Goal: Feedback & Contribution: Leave review/rating

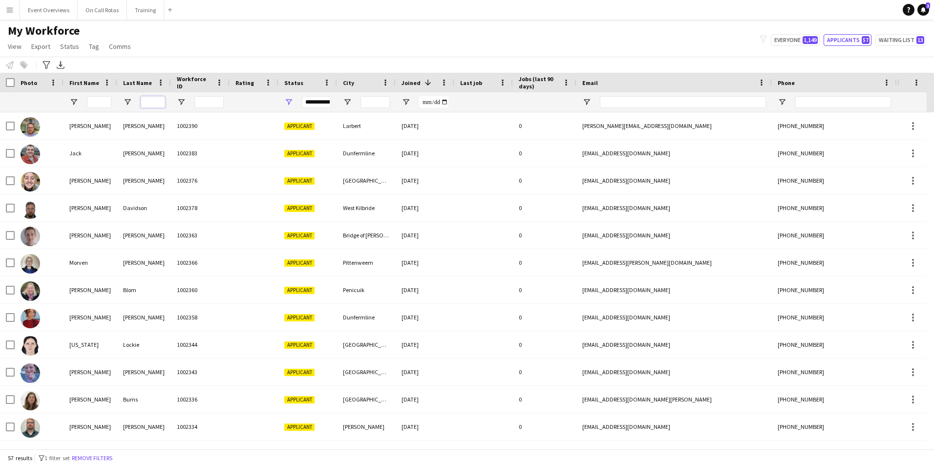
click at [156, 103] on input "Last Name Filter Input" at bounding box center [153, 102] width 24 height 12
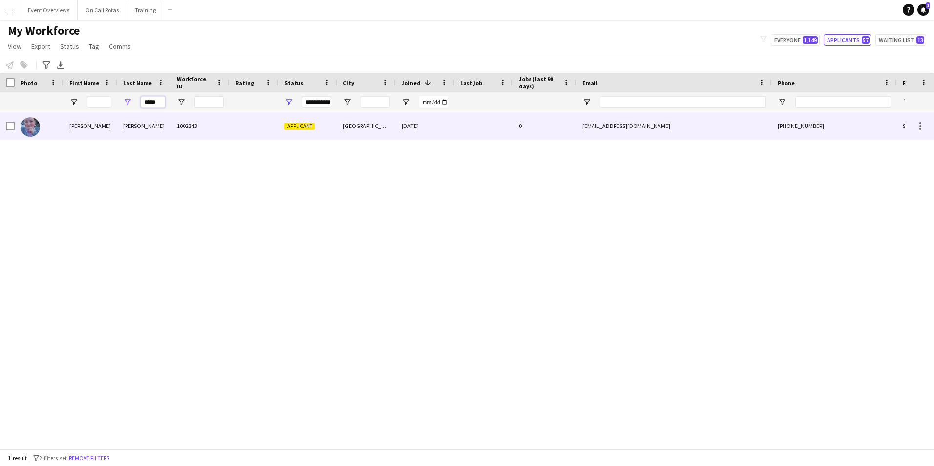
type input "*****"
click at [163, 121] on div "[PERSON_NAME]" at bounding box center [144, 125] width 54 height 27
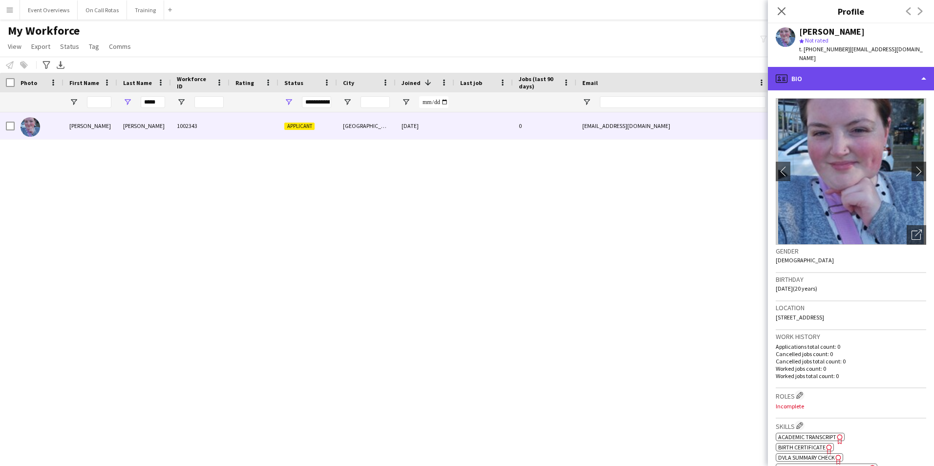
click at [834, 68] on div "profile Bio" at bounding box center [851, 78] width 166 height 23
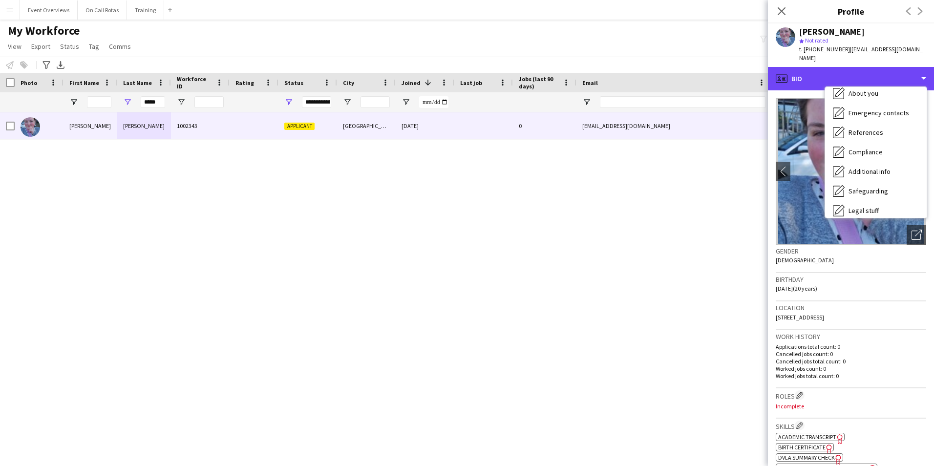
scroll to position [170, 0]
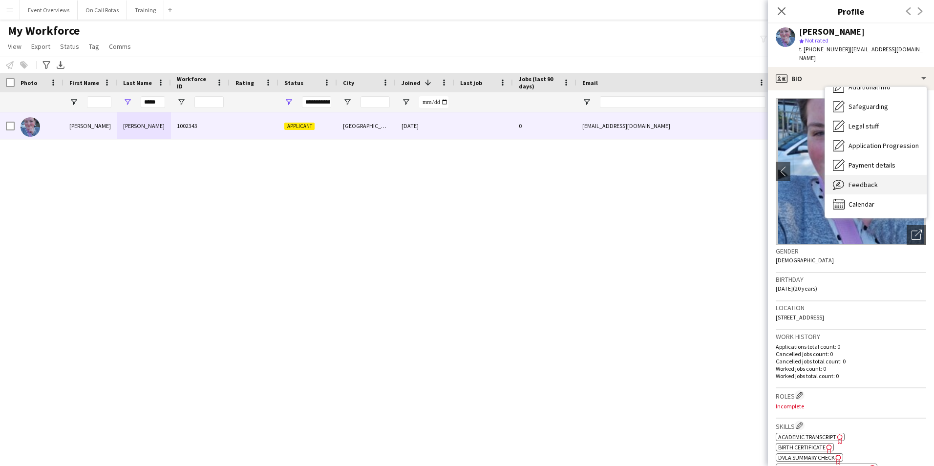
click at [870, 180] on div "Feedback Feedback" at bounding box center [876, 185] width 102 height 20
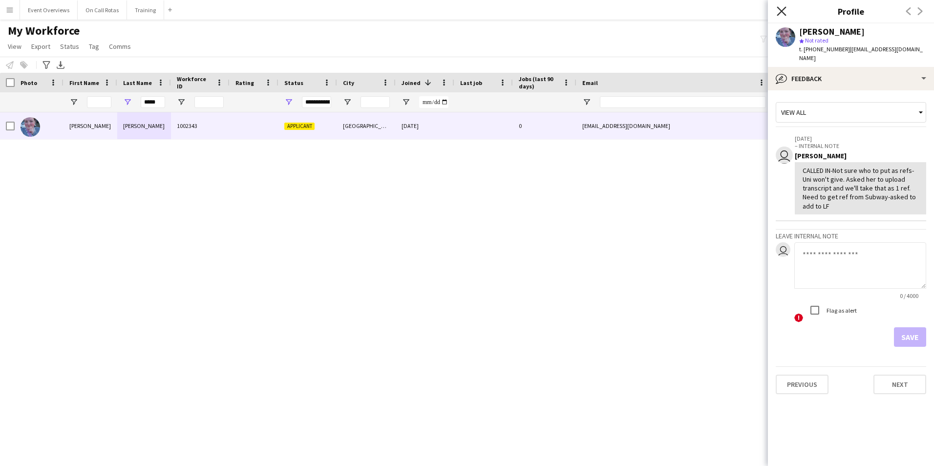
click at [779, 15] on icon "Close pop-in" at bounding box center [780, 10] width 9 height 9
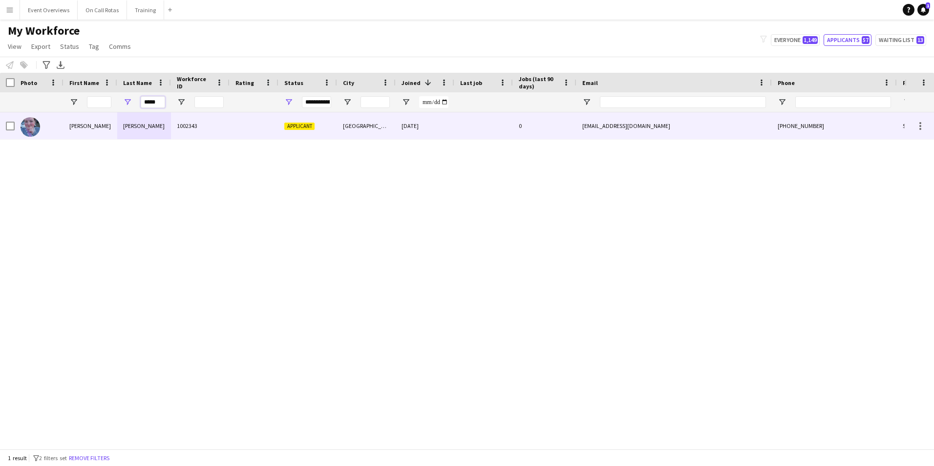
drag, startPoint x: 160, startPoint y: 101, endPoint x: 68, endPoint y: 114, distance: 93.2
click at [68, 114] on div "Workforce Details Photo First Name" at bounding box center [467, 261] width 934 height 376
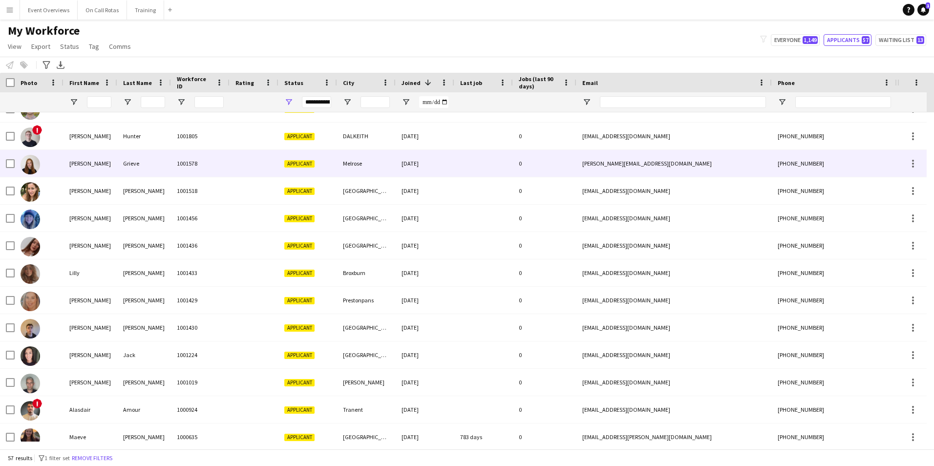
scroll to position [1083, 0]
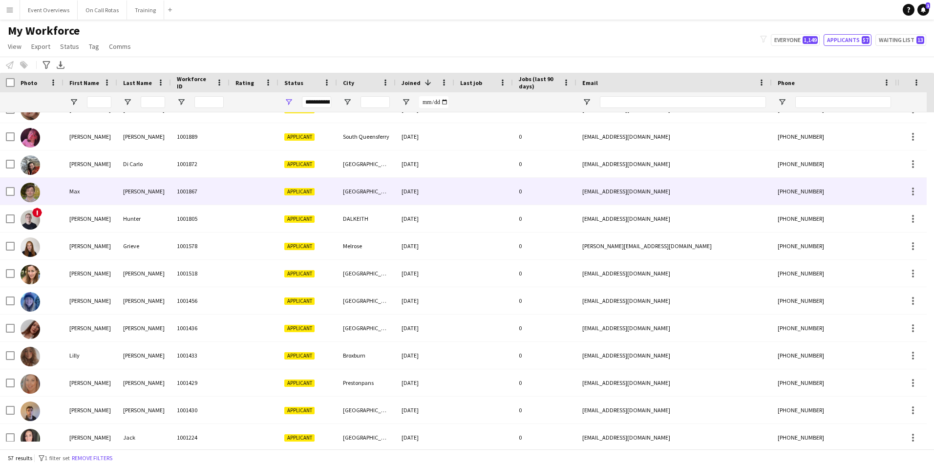
click at [237, 197] on div at bounding box center [253, 191] width 49 height 27
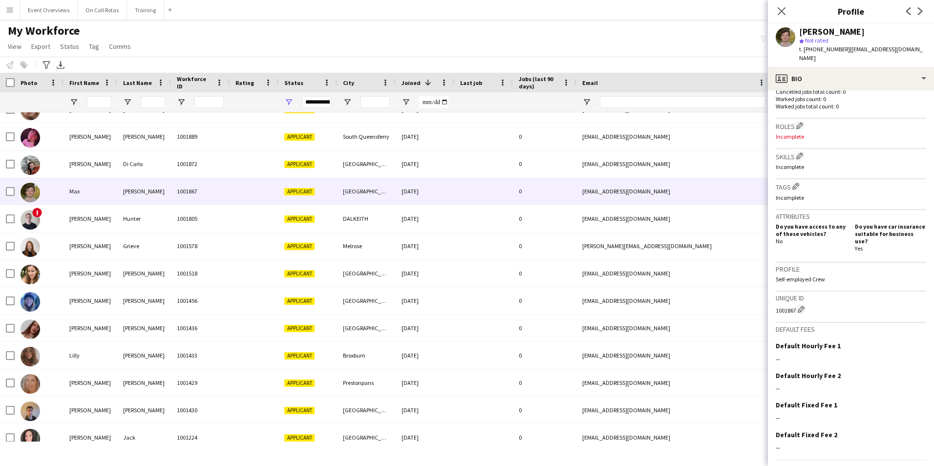
scroll to position [282, 0]
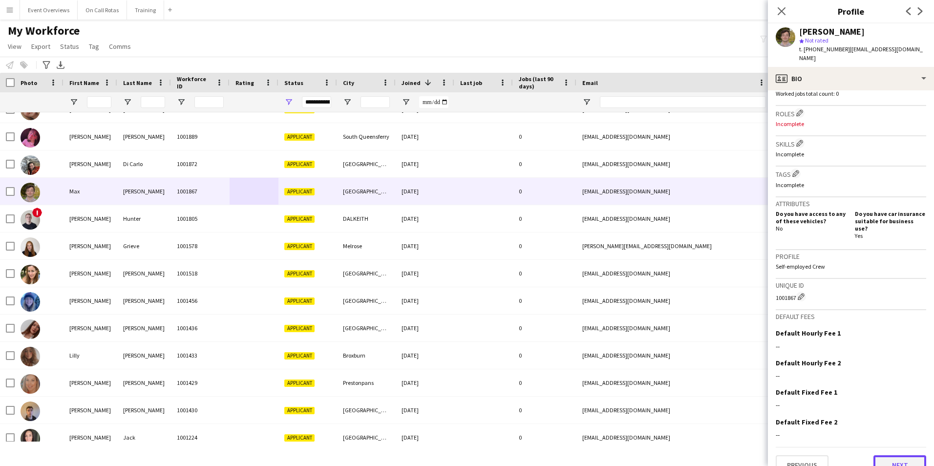
click at [889, 455] on button "Next" at bounding box center [899, 465] width 53 height 20
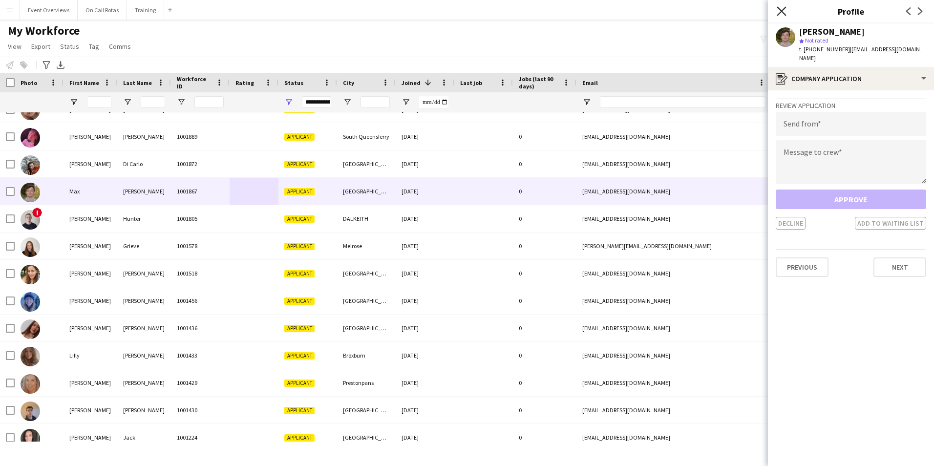
click at [779, 11] on icon "Close pop-in" at bounding box center [780, 10] width 9 height 9
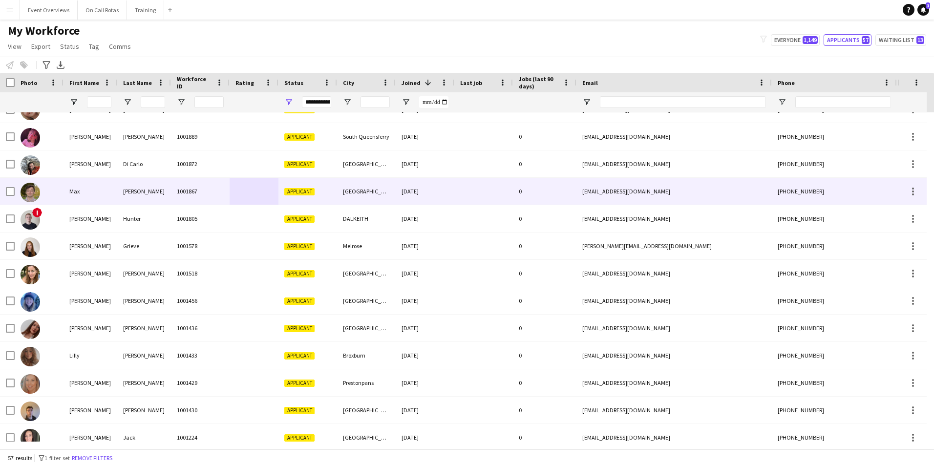
click at [194, 193] on div "1001867" at bounding box center [200, 191] width 59 height 27
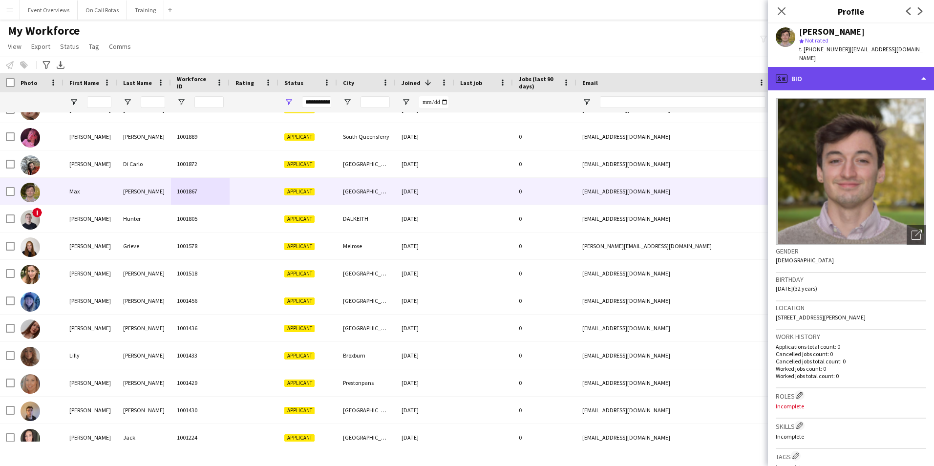
click at [862, 72] on div "profile Bio" at bounding box center [851, 78] width 166 height 23
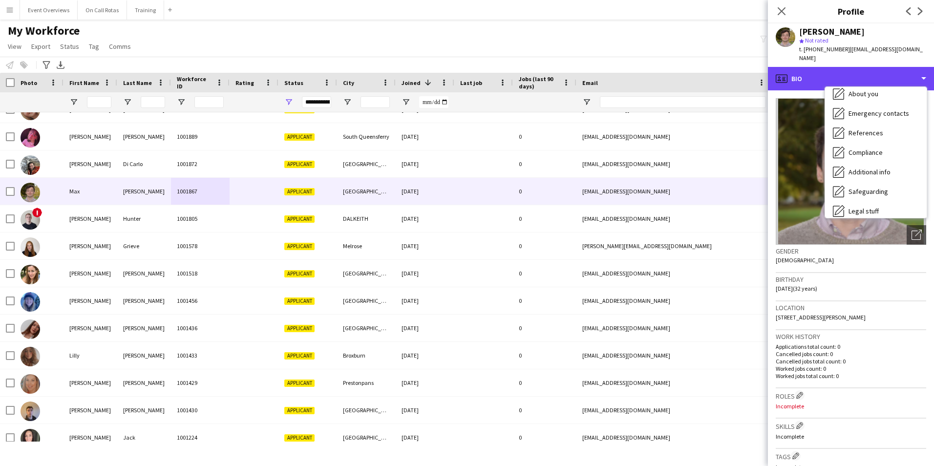
scroll to position [170, 0]
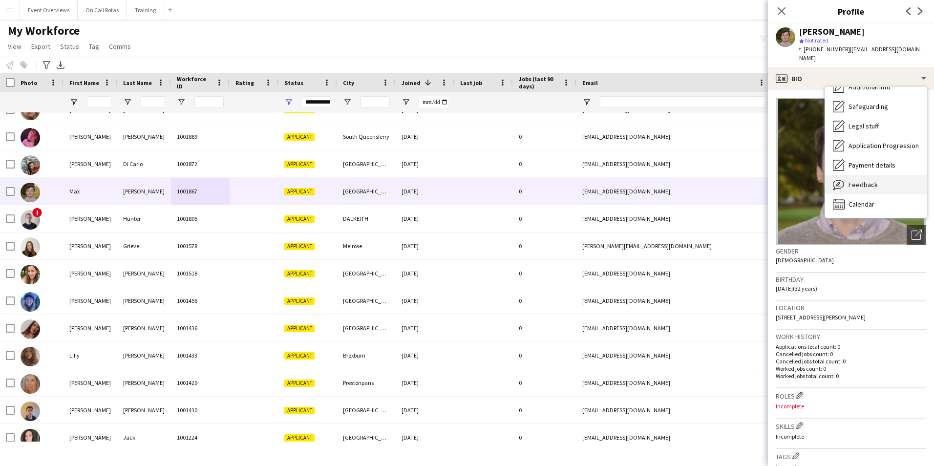
click at [882, 175] on div "Feedback Feedback" at bounding box center [876, 185] width 102 height 20
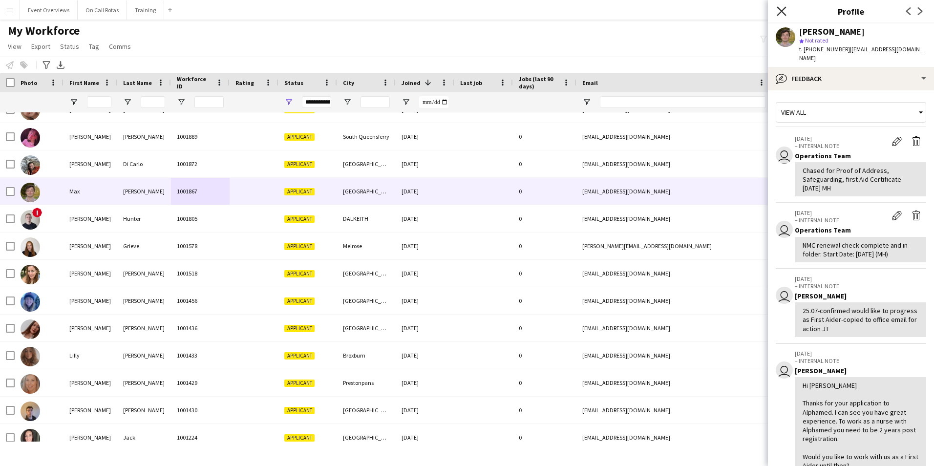
click at [781, 13] on icon "Close pop-in" at bounding box center [780, 10] width 9 height 9
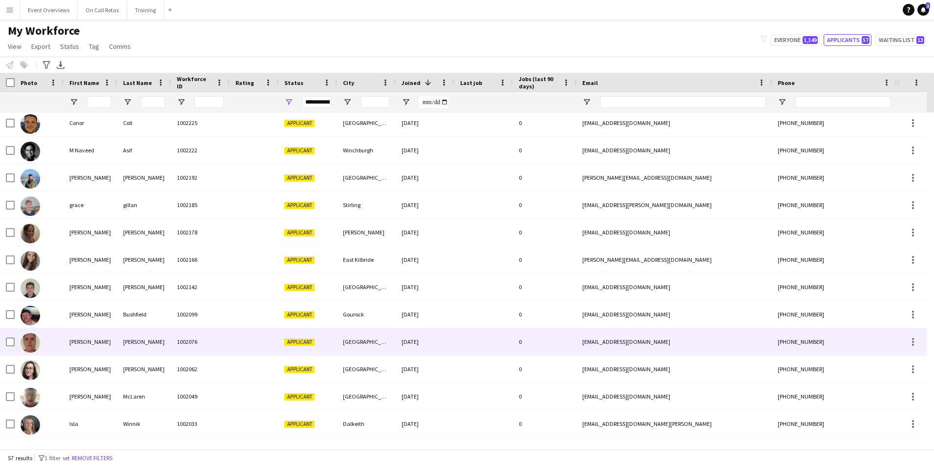
scroll to position [741, 0]
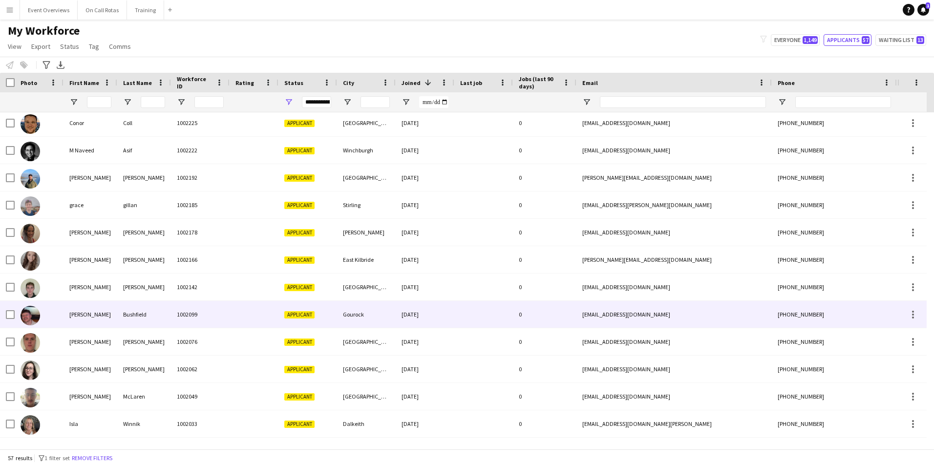
click at [432, 313] on div "[DATE]" at bounding box center [425, 314] width 59 height 27
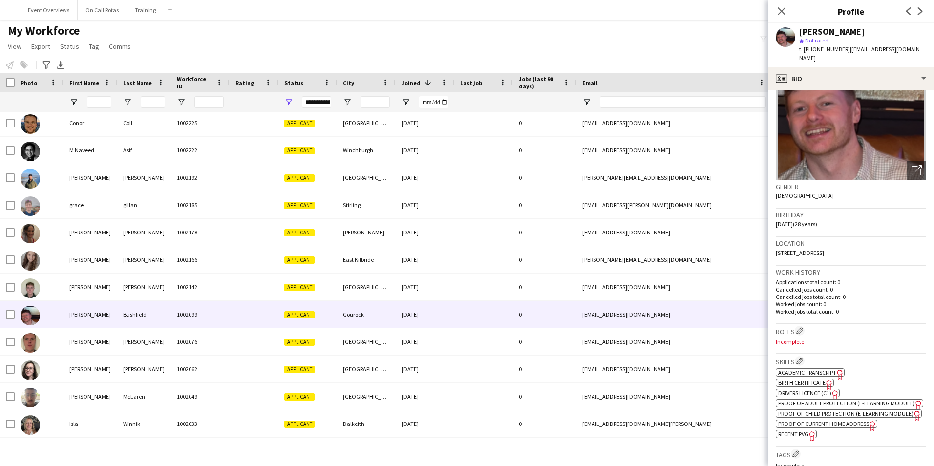
scroll to position [0, 0]
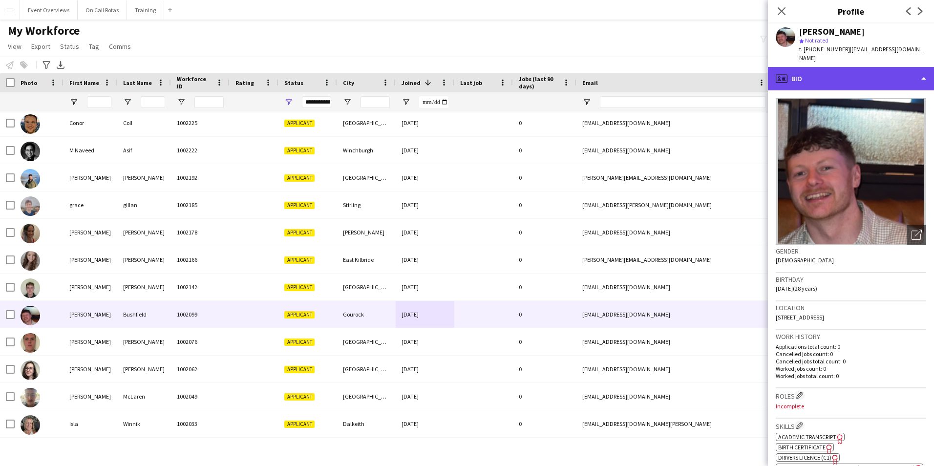
click at [812, 71] on div "profile Bio" at bounding box center [851, 78] width 166 height 23
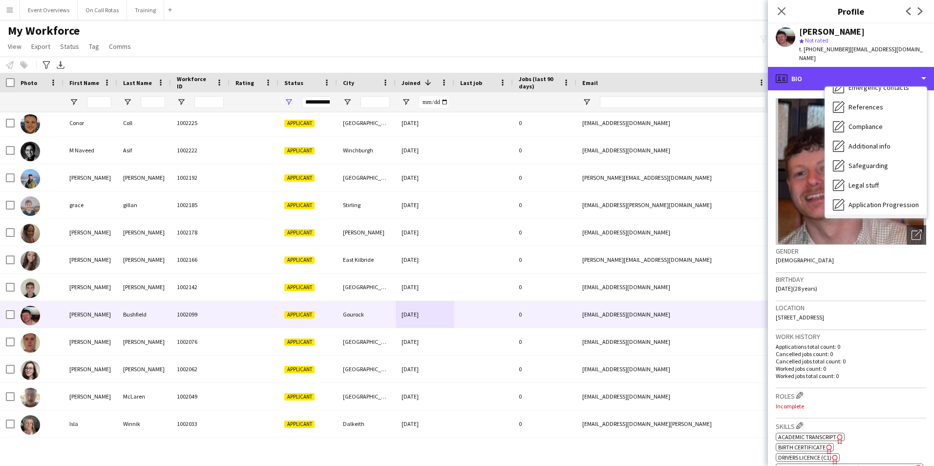
scroll to position [170, 0]
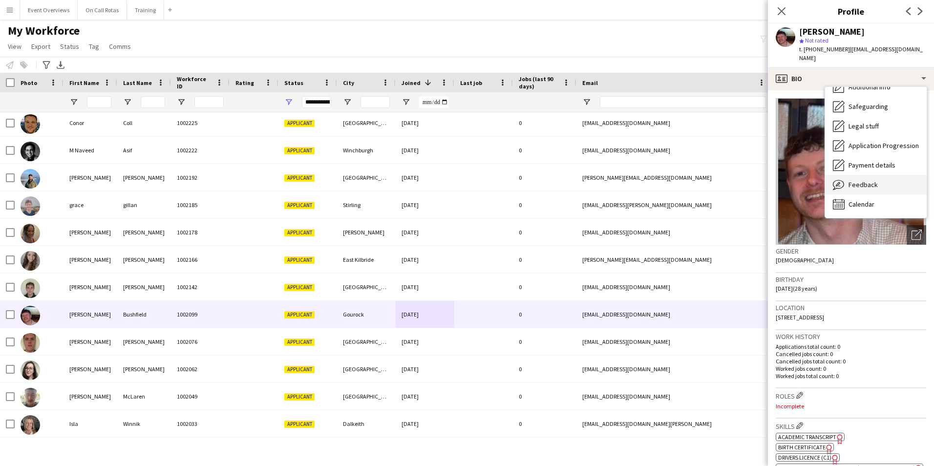
click at [851, 180] on span "Feedback" at bounding box center [862, 184] width 29 height 9
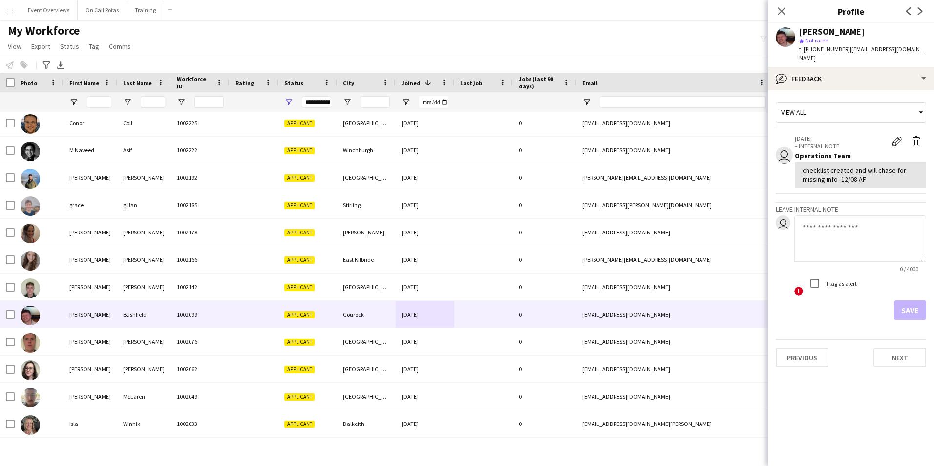
click at [829, 216] on textarea at bounding box center [860, 238] width 132 height 46
type textarea "**********"
click at [913, 304] on button "Save" at bounding box center [910, 310] width 32 height 20
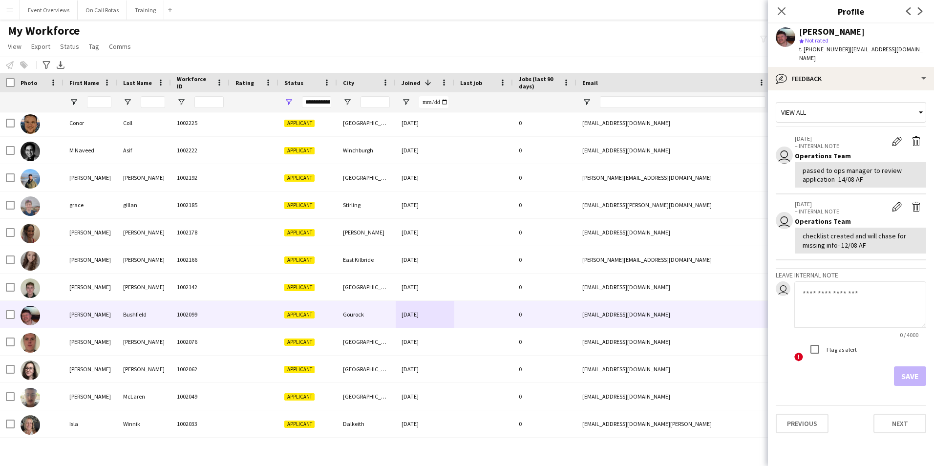
drag, startPoint x: 784, startPoint y: 9, endPoint x: 777, endPoint y: 19, distance: 12.6
click at [784, 9] on icon at bounding box center [781, 11] width 8 height 8
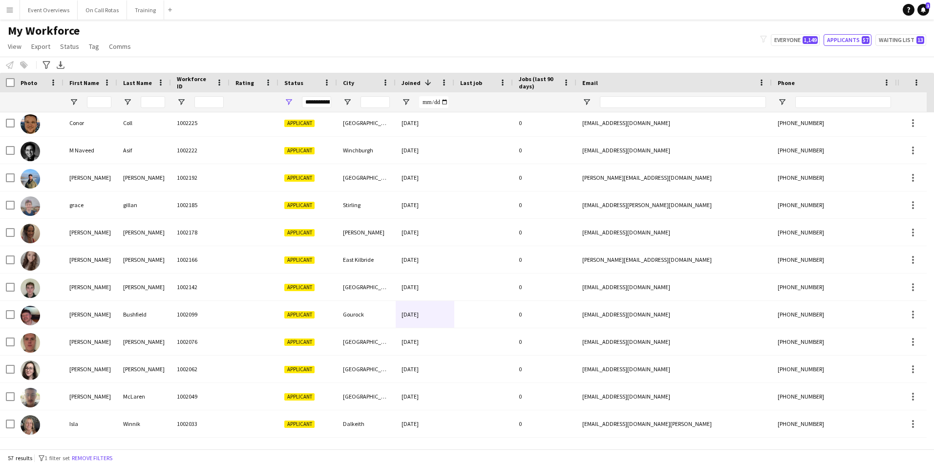
click at [5, 11] on button "Menu" at bounding box center [10, 10] width 20 height 20
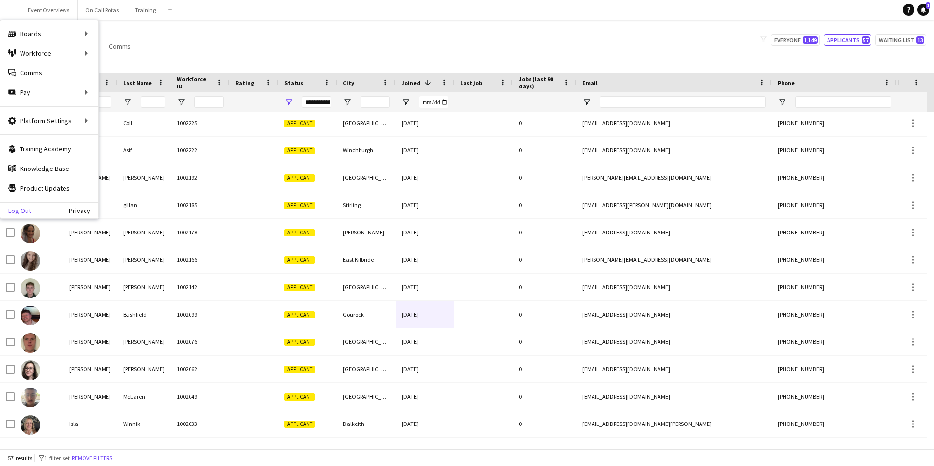
click at [24, 208] on link "Log Out" at bounding box center [15, 211] width 31 height 8
